Goal: Task Accomplishment & Management: Use online tool/utility

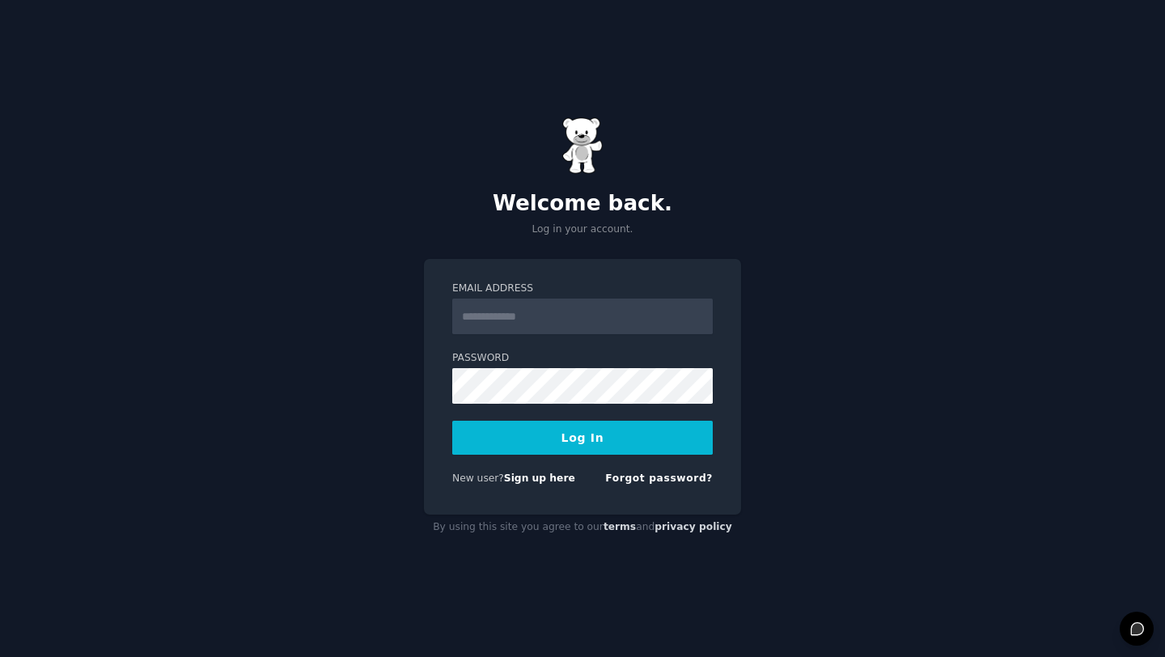
type input "**********"
click at [549, 430] on button "Log In" at bounding box center [582, 438] width 261 height 34
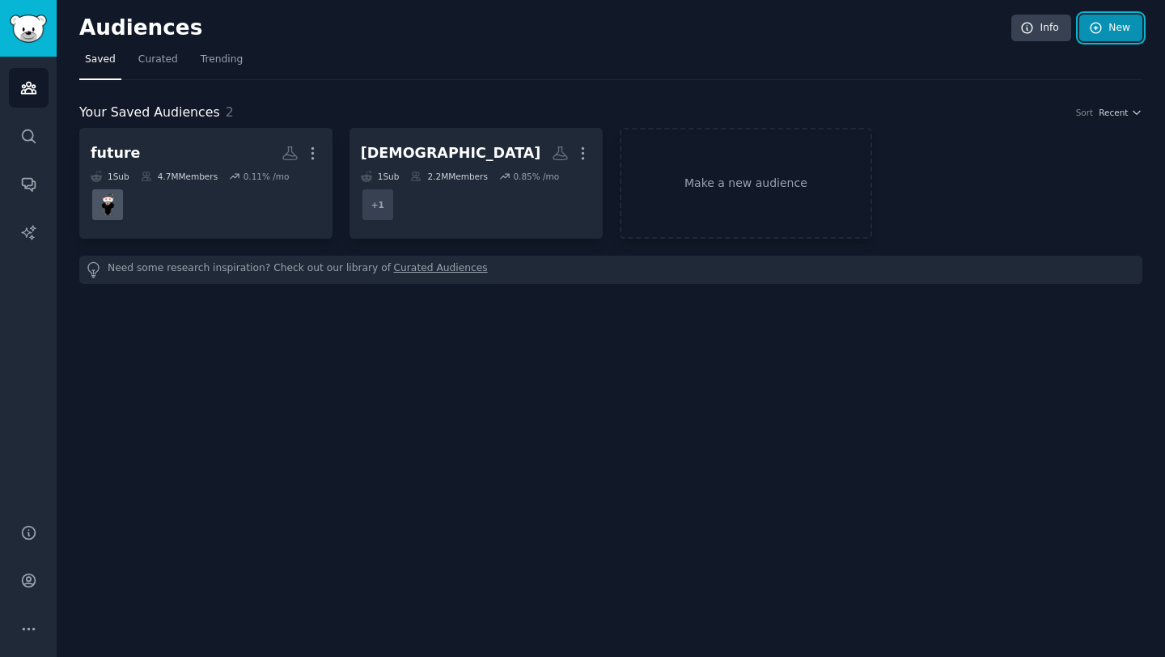
click at [1109, 32] on link "New" at bounding box center [1110, 29] width 63 height 28
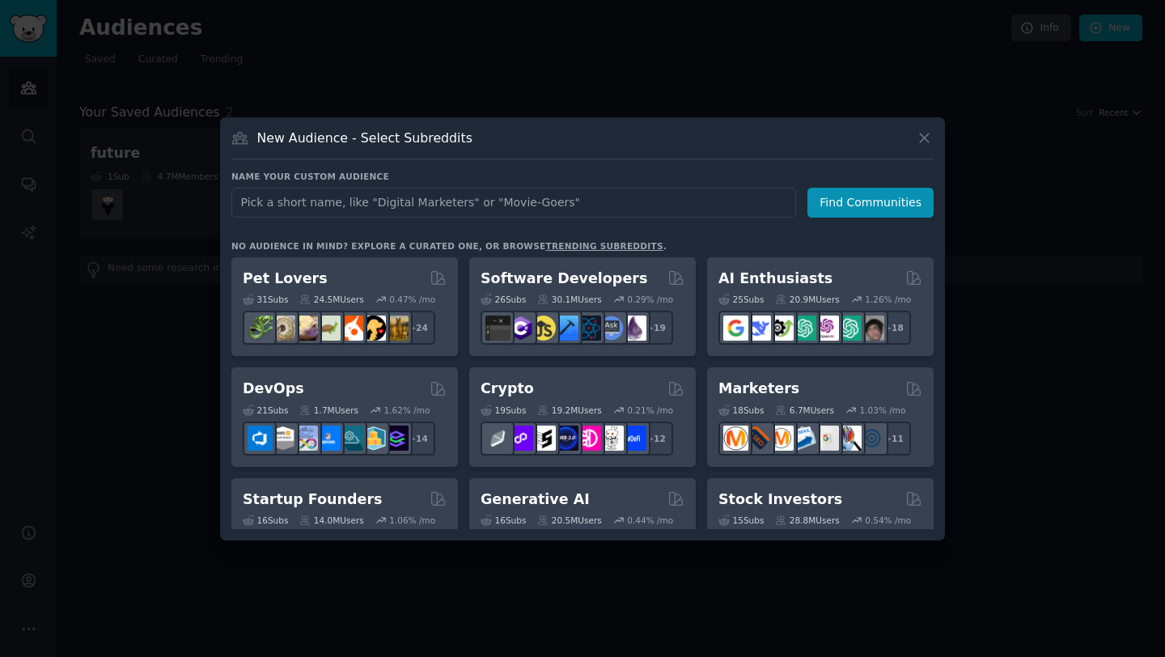
click at [650, 205] on input "text" at bounding box center [513, 203] width 565 height 30
type input "AI business clarity strategy"
click at [840, 204] on button "Find Communities" at bounding box center [870, 203] width 126 height 30
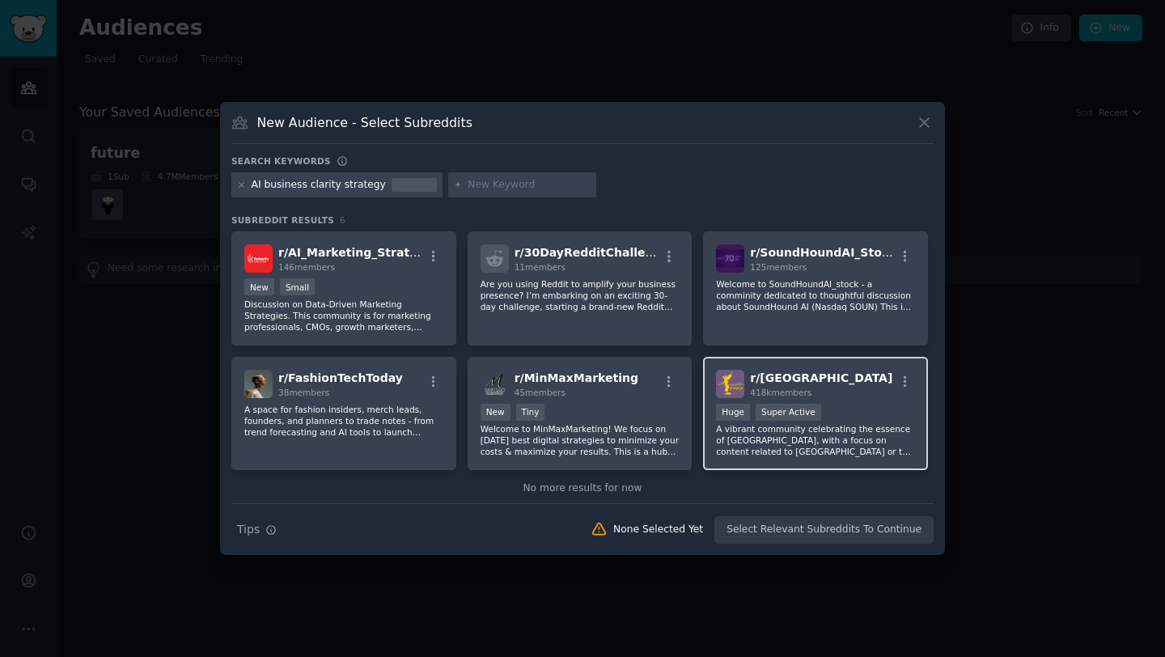
scroll to position [23, 0]
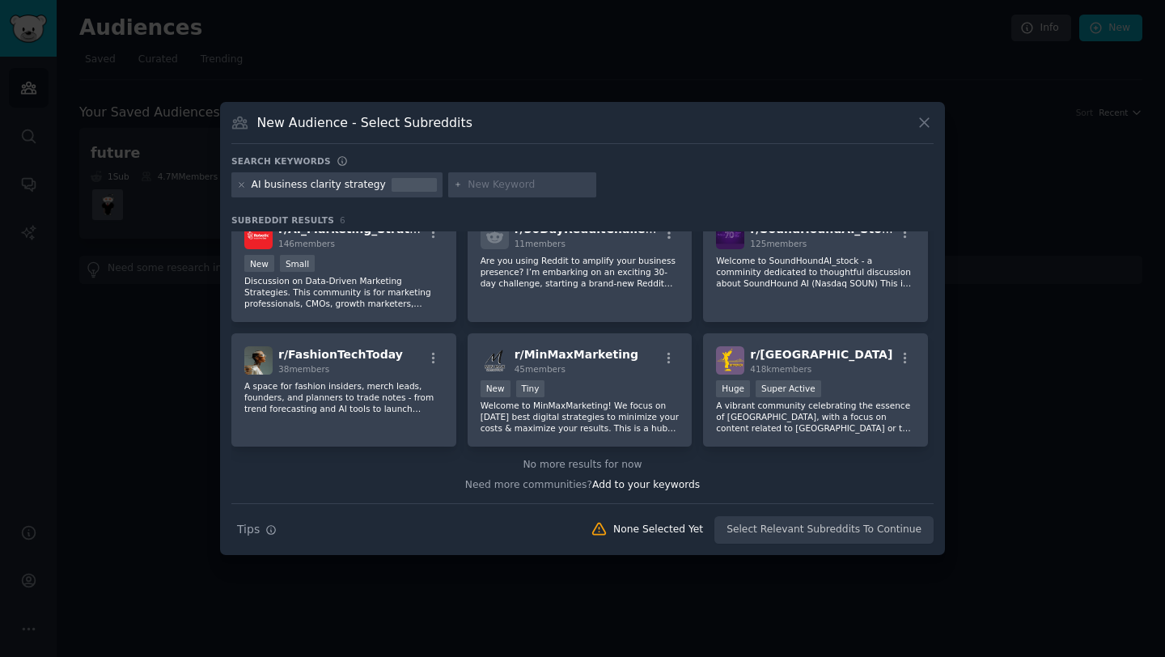
click at [245, 189] on div at bounding box center [241, 185] width 9 height 15
click at [481, 186] on input "text" at bounding box center [529, 185] width 123 height 15
type input "ai"
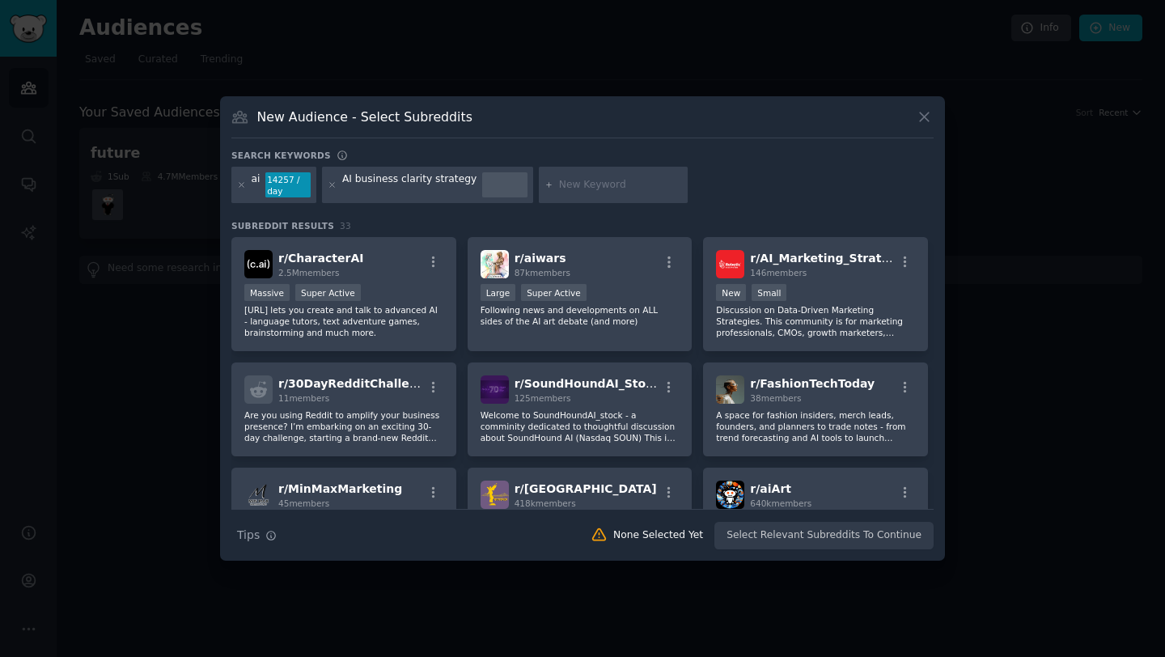
click at [585, 183] on input "text" at bounding box center [620, 185] width 123 height 15
type input "ai business"
